Goal: Task Accomplishment & Management: Manage account settings

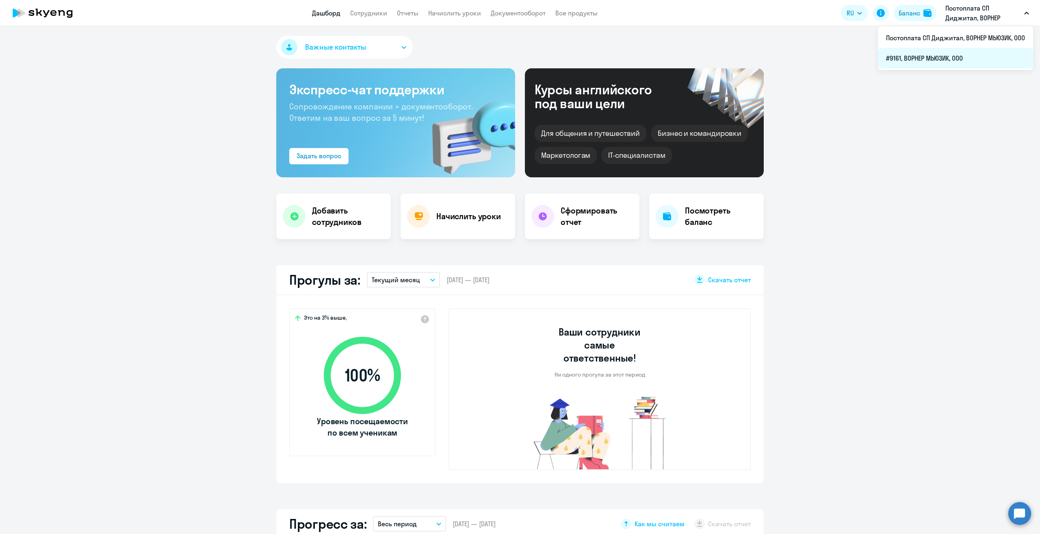
select select "30"
click at [920, 65] on li "#9161, ВОРНЕР МЬЮЗИК, ООО" at bounding box center [955, 58] width 155 height 20
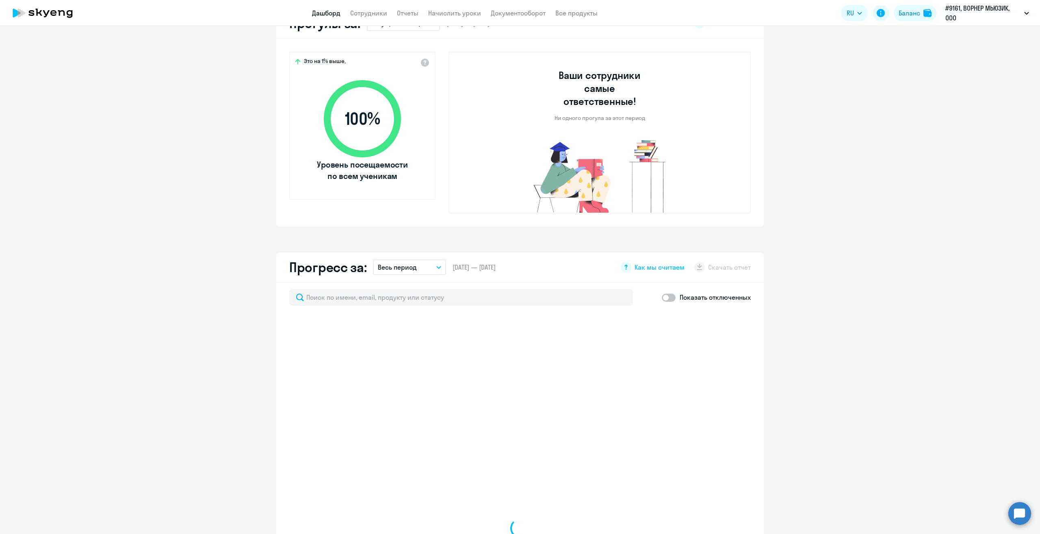
scroll to position [285, 0]
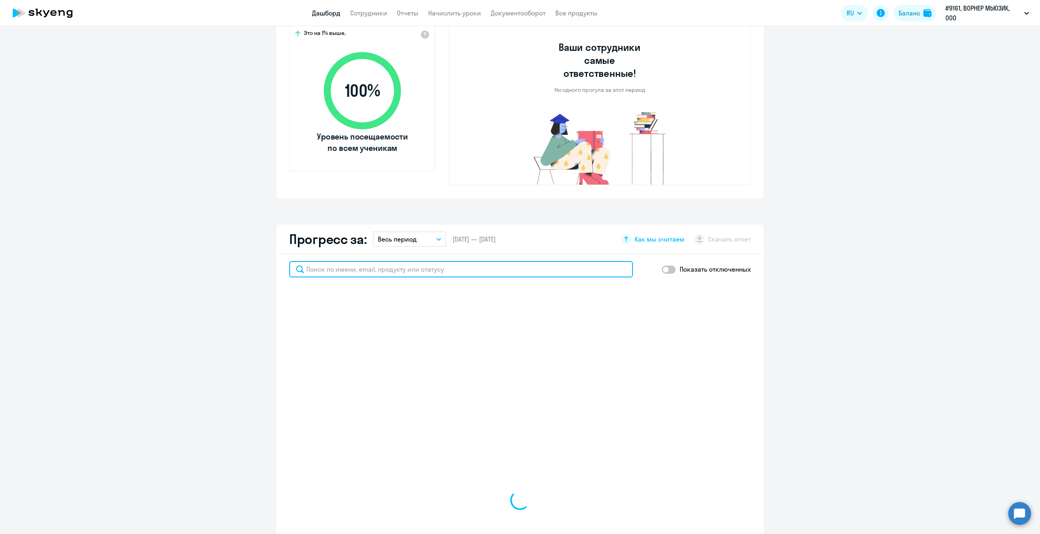
click at [377, 261] on input "text" at bounding box center [461, 269] width 344 height 16
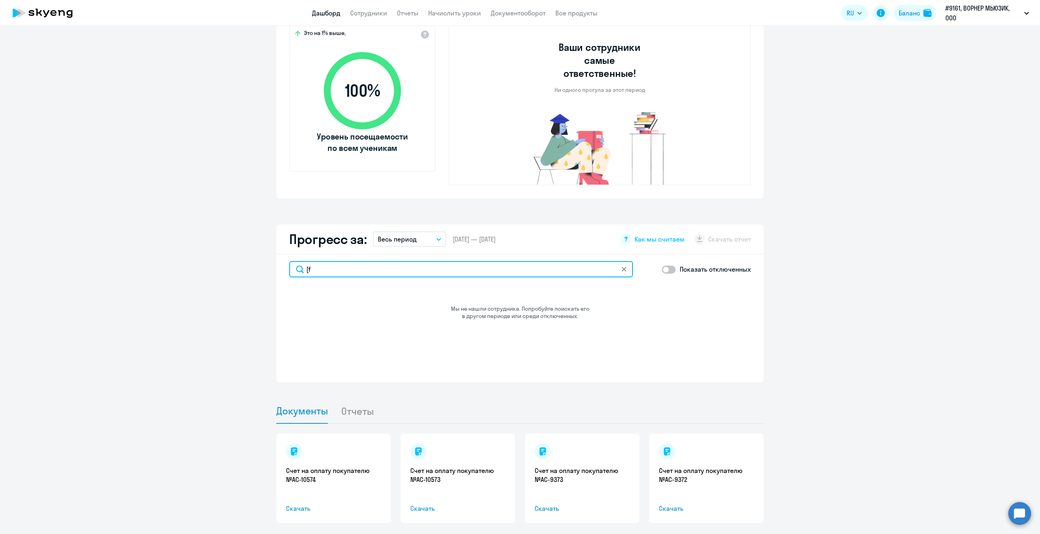
type input "["
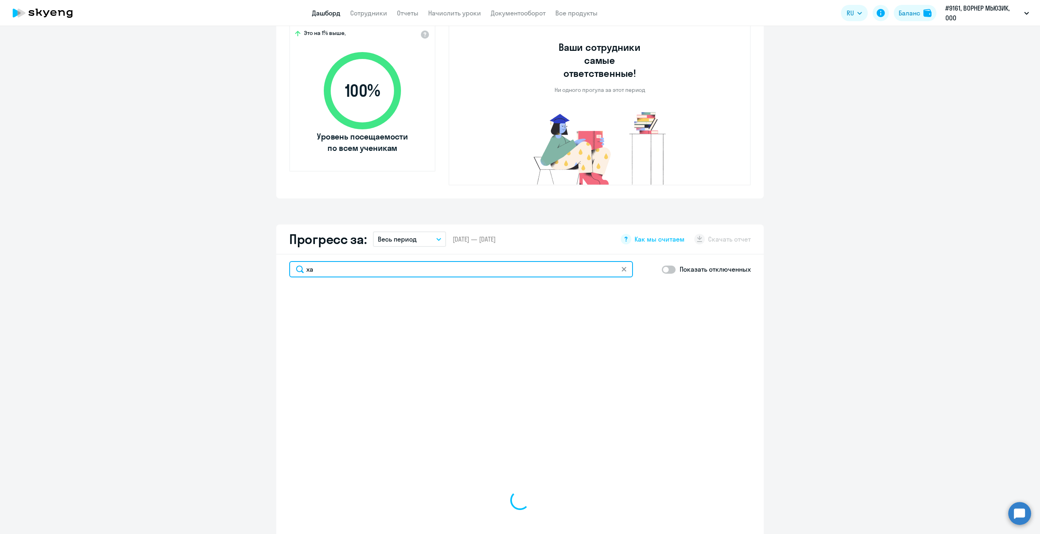
type input "х"
select select "30"
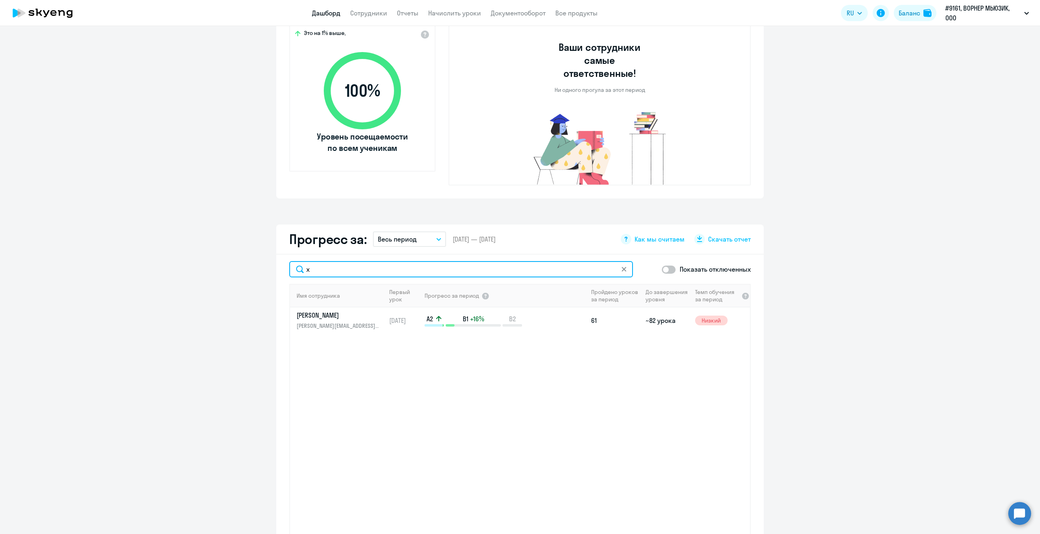
type input "х"
click at [669, 265] on span at bounding box center [669, 269] width 14 height 8
click at [662, 269] on input "checkbox" at bounding box center [662, 269] width 0 height 0
checkbox input "true"
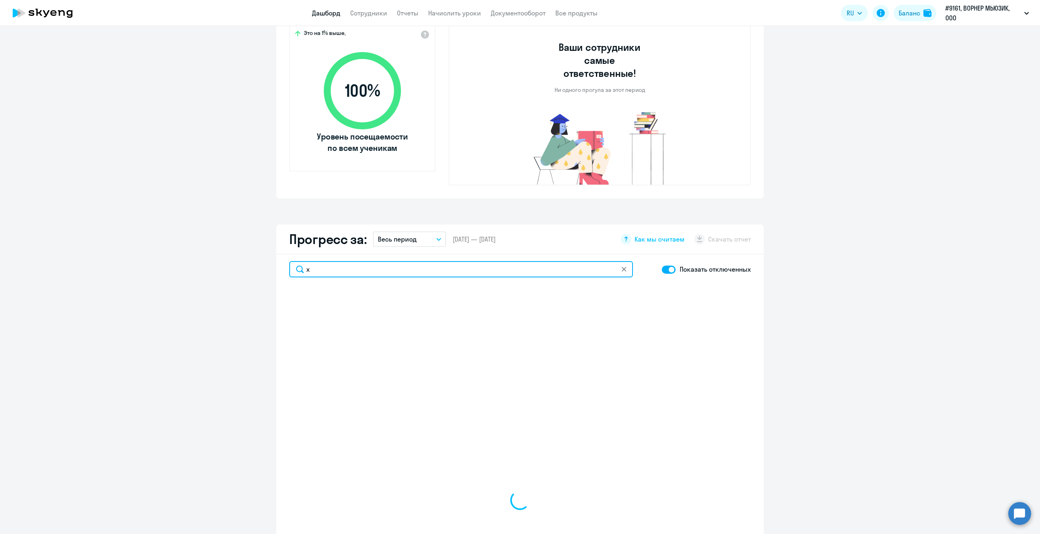
click at [532, 261] on input "х" at bounding box center [461, 269] width 344 height 16
select select "30"
type input "[DEMOGRAPHIC_DATA]"
select select "30"
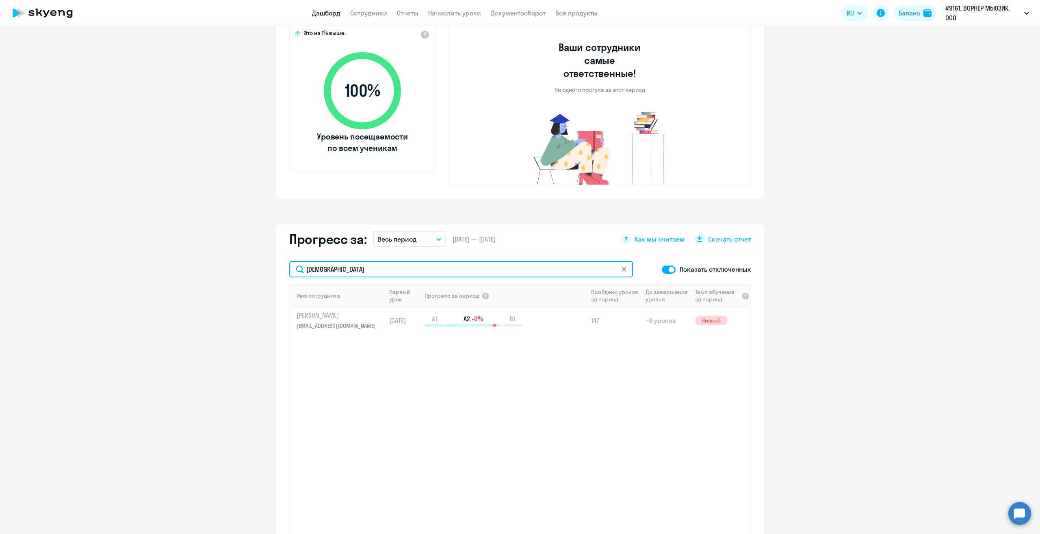
type input "[DEMOGRAPHIC_DATA]"
drag, startPoint x: 888, startPoint y: 353, endPoint x: 602, endPoint y: 366, distance: 286.8
click at [886, 352] on app-progress-dashboard "Прогресс за: Весь период – [DATE] — [DATE] Как мы считаем Скачать отчет [GEOGRA…" at bounding box center [520, 423] width 1040 height 399
click at [623, 267] on icon at bounding box center [624, 269] width 5 height 5
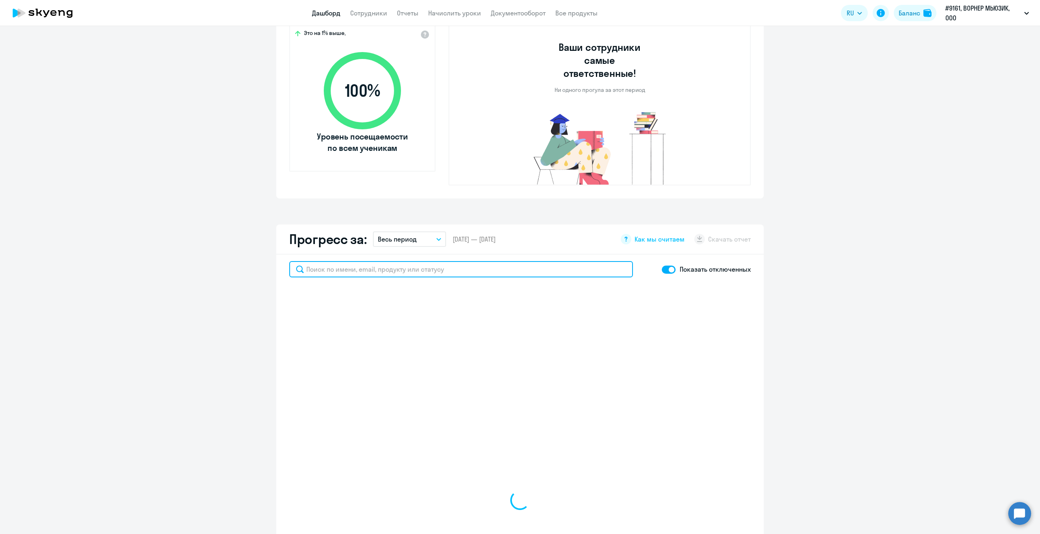
click at [362, 261] on input "text" at bounding box center [461, 269] width 344 height 16
select select "30"
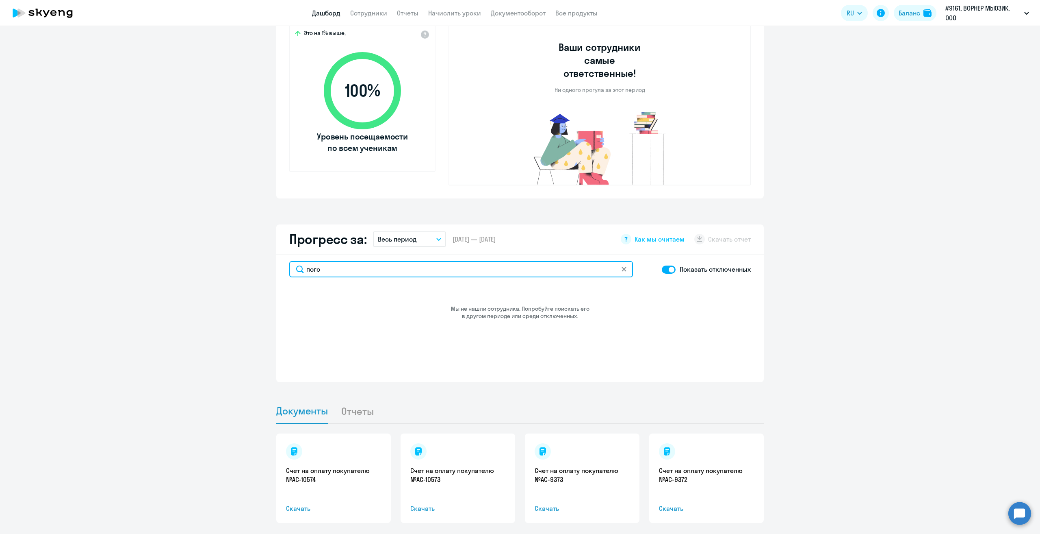
click at [626, 261] on input "пого" at bounding box center [461, 269] width 344 height 16
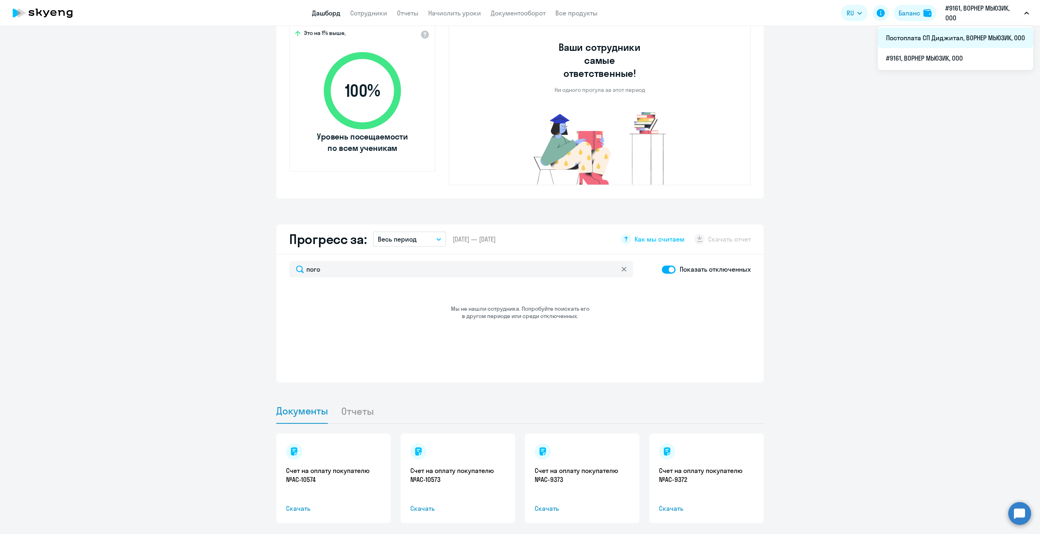
click at [935, 41] on li "Постоплата СП Диджитал, ВОРНЕР МЬЮЗИК, ООО" at bounding box center [955, 38] width 155 height 20
click at [950, 63] on li "#9161, ВОРНЕР МЬЮЗИК, ООО" at bounding box center [955, 58] width 155 height 20
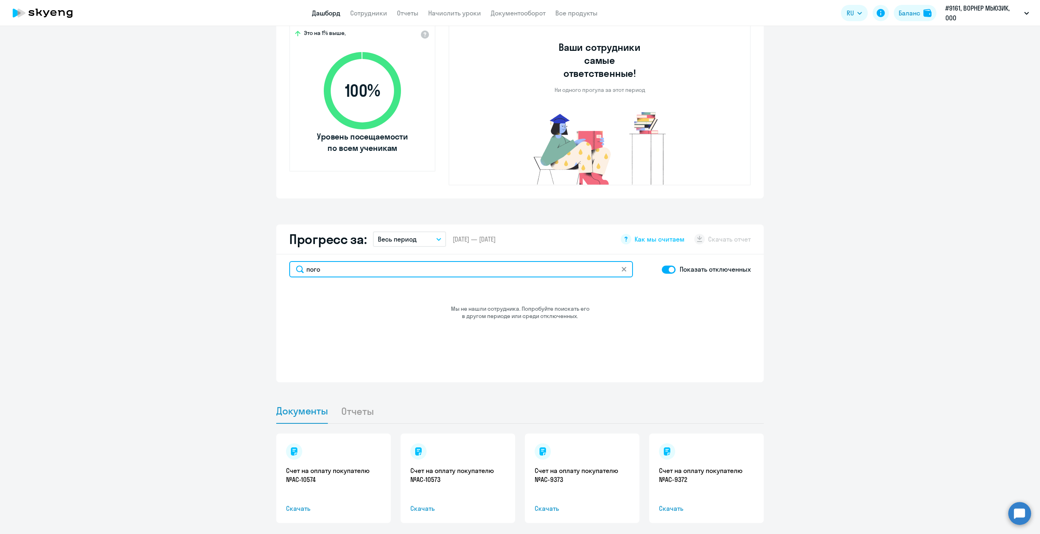
click at [365, 261] on input "пого" at bounding box center [461, 269] width 344 height 16
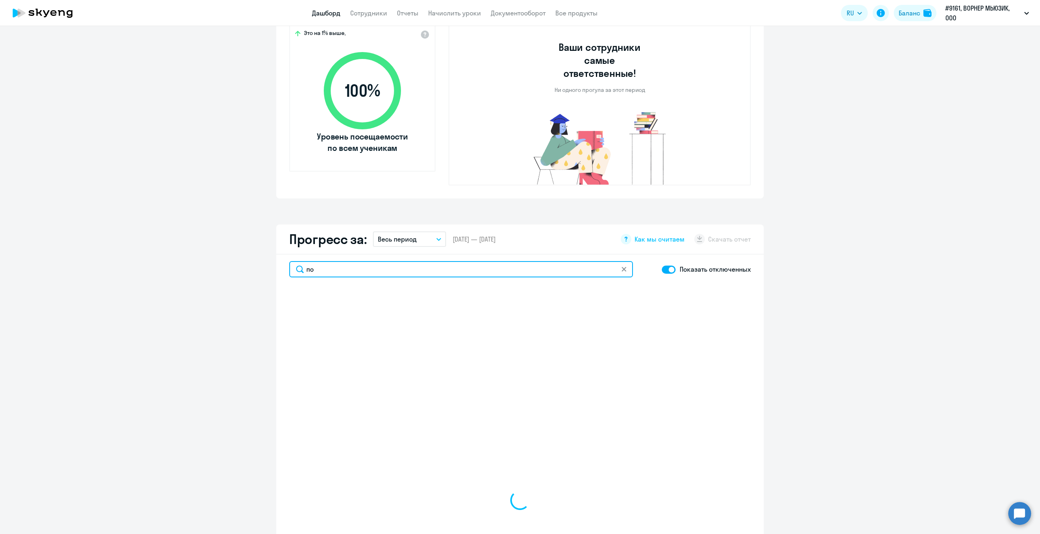
type input "п"
type input "pogos"
select select "30"
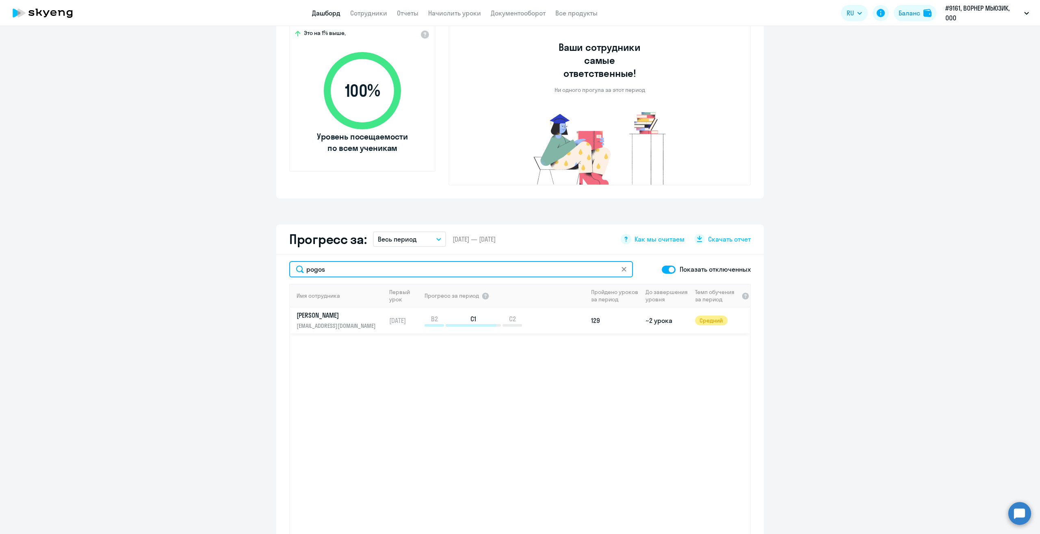
type input "pogos"
click at [311, 311] on link "[PERSON_NAME] [PERSON_NAME][EMAIL_ADDRESS][DOMAIN_NAME]" at bounding box center [341, 321] width 89 height 20
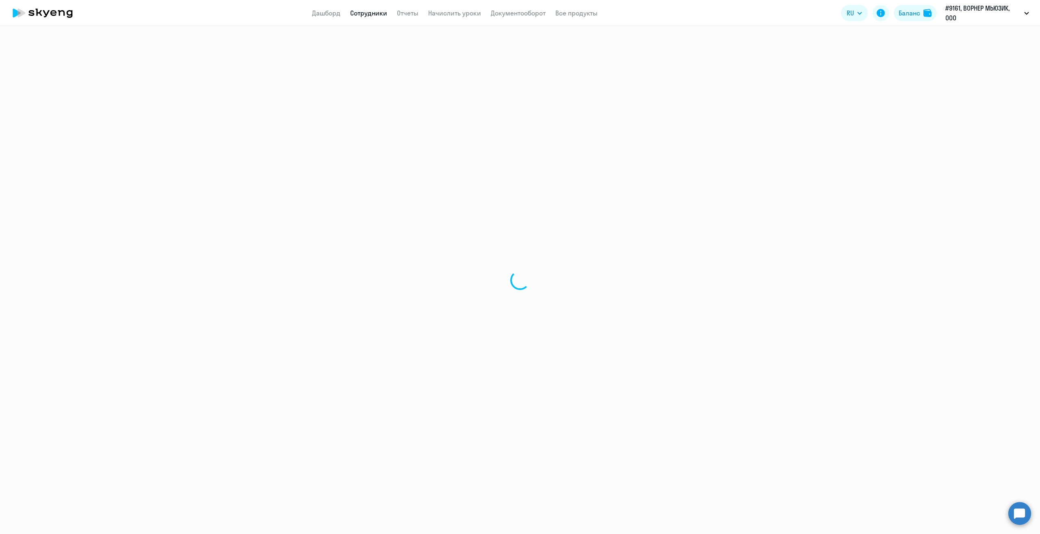
select select "english"
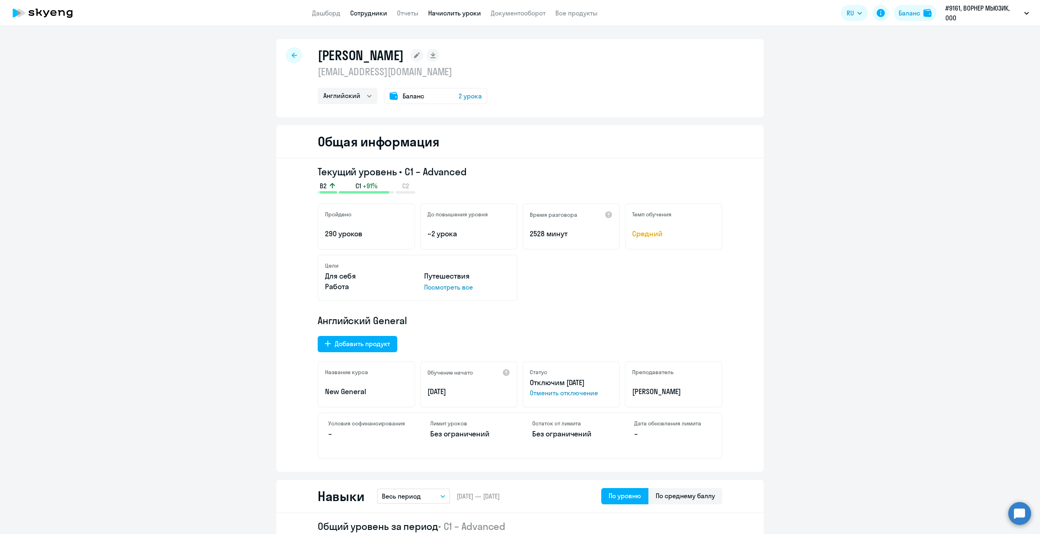
click at [462, 10] on link "Начислить уроки" at bounding box center [454, 13] width 53 height 8
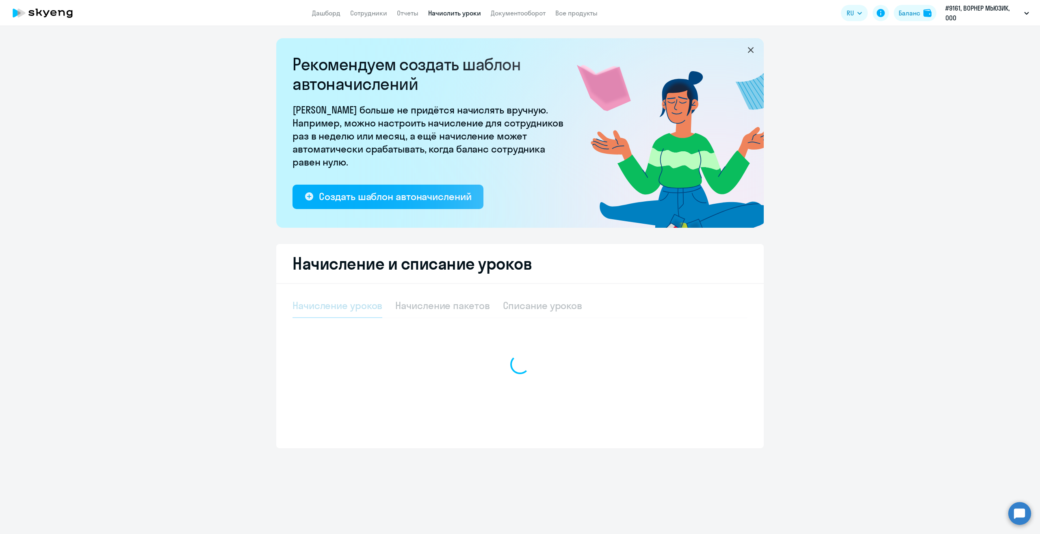
select select "10"
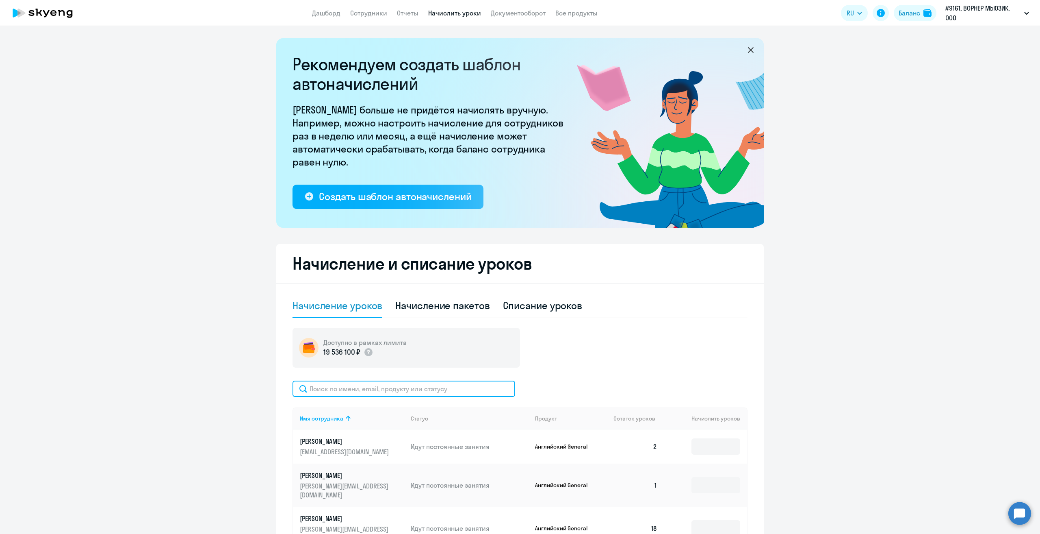
click at [420, 390] on input "text" at bounding box center [404, 388] width 223 height 16
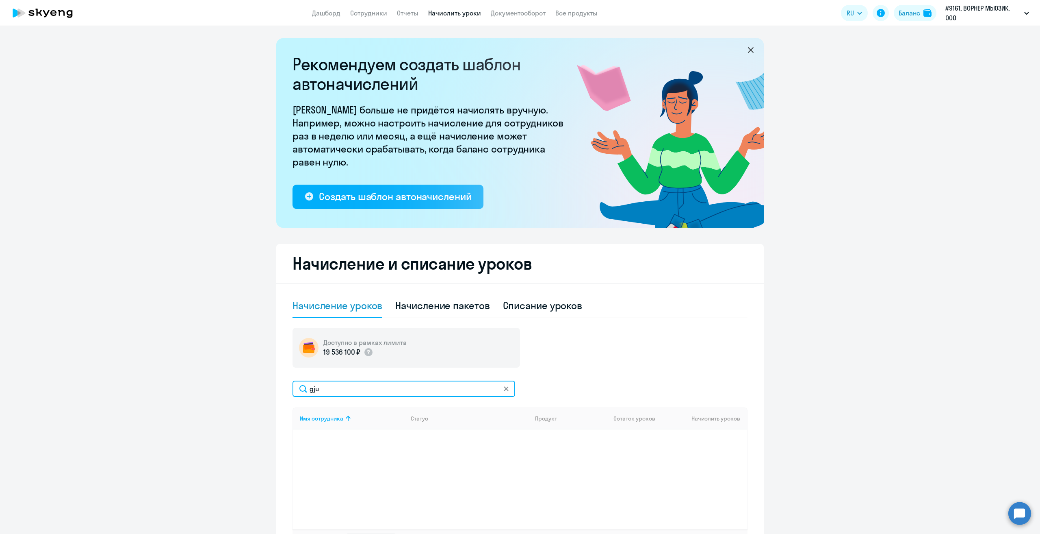
type input "g"
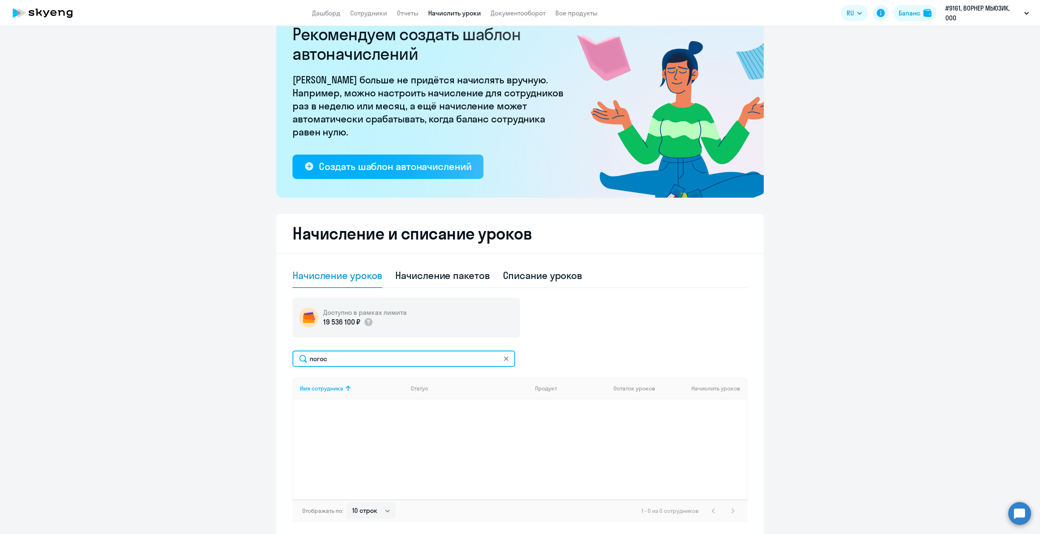
scroll to position [41, 0]
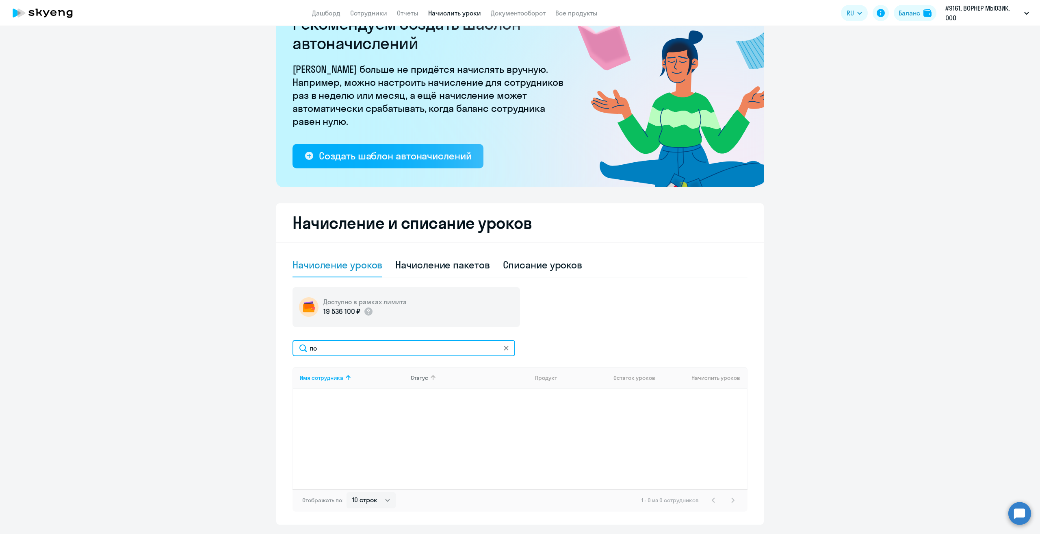
type input "п"
type input "у"
type input "eli"
click at [320, 402] on p "[PERSON_NAME]" at bounding box center [345, 400] width 91 height 9
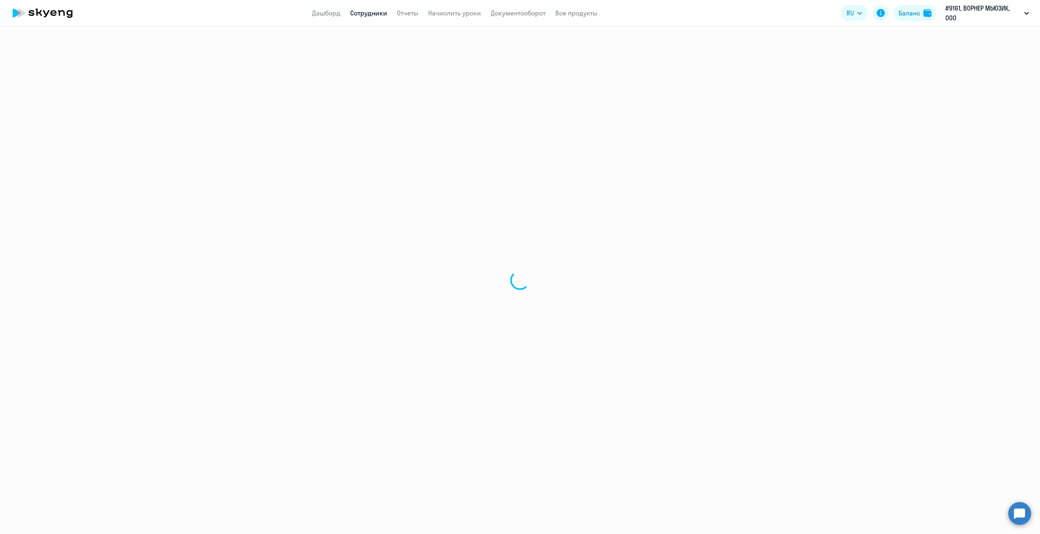
select select "english"
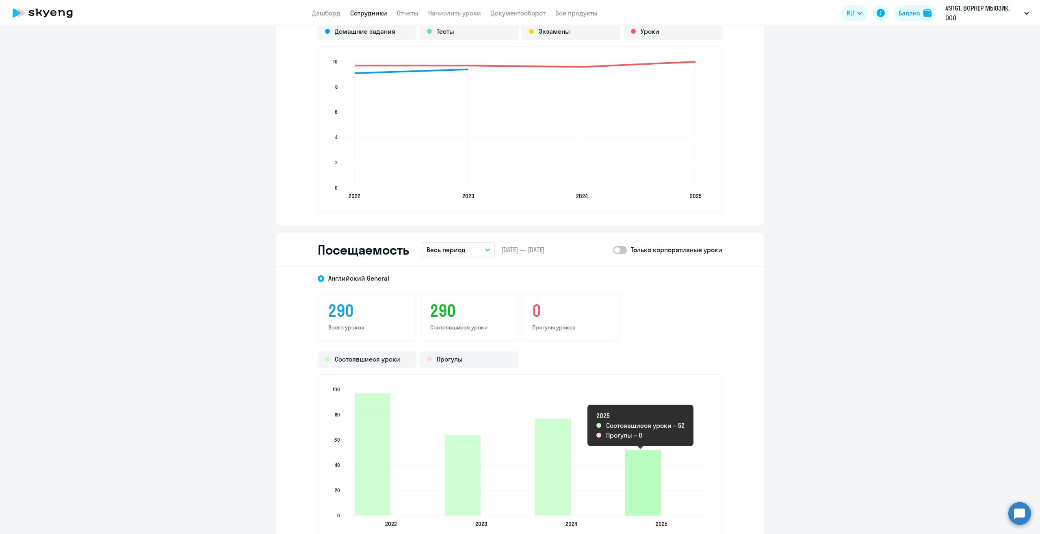
scroll to position [894, 0]
